Goal: Task Accomplishment & Management: Complete application form

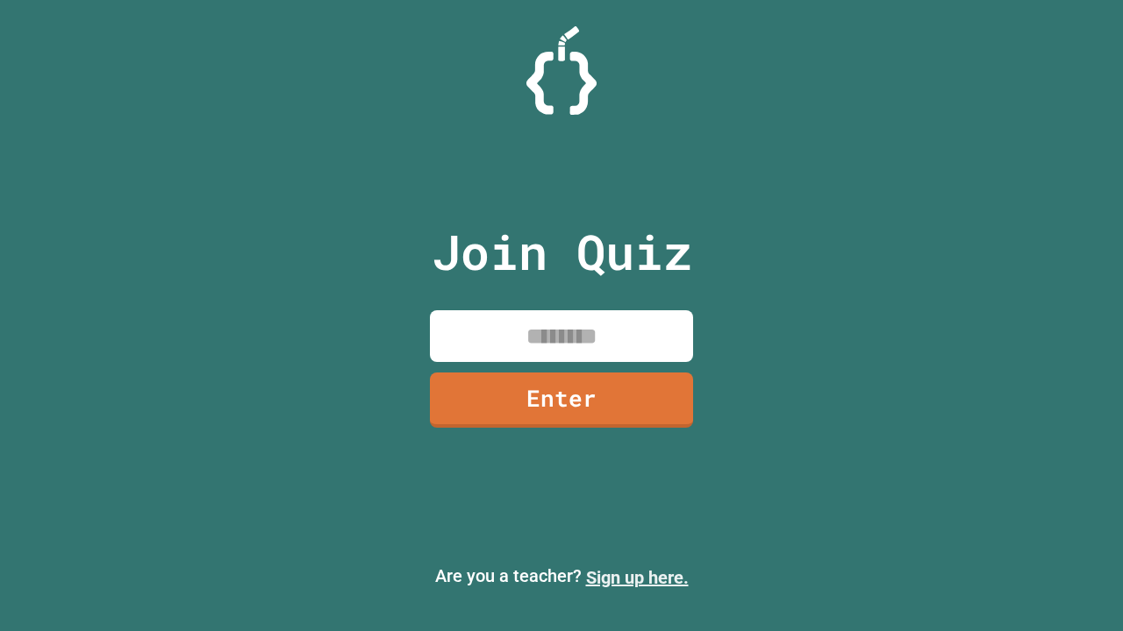
click at [637, 578] on link "Sign up here." at bounding box center [637, 577] width 103 height 21
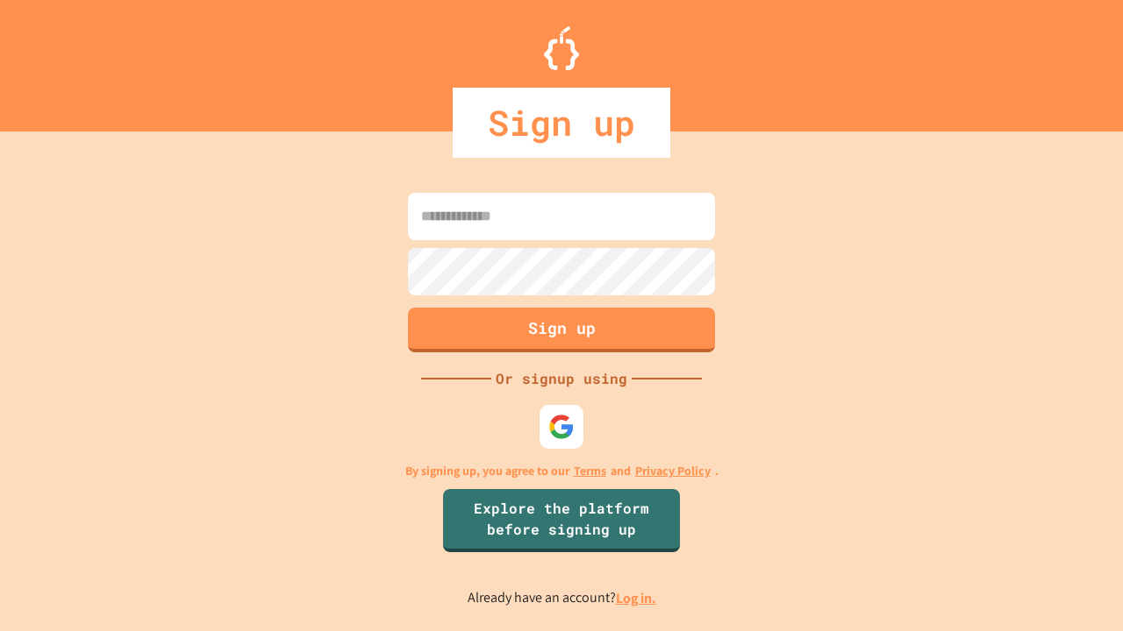
click at [637, 598] on link "Log in." at bounding box center [636, 598] width 40 height 18
